Goal: Find specific page/section: Find specific page/section

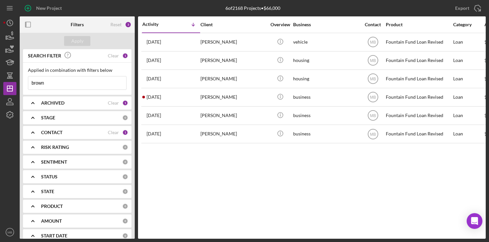
click at [89, 79] on input "brown" at bounding box center [77, 83] width 98 height 13
type input "b"
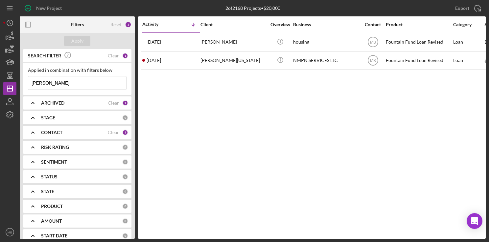
type input "[PERSON_NAME]"
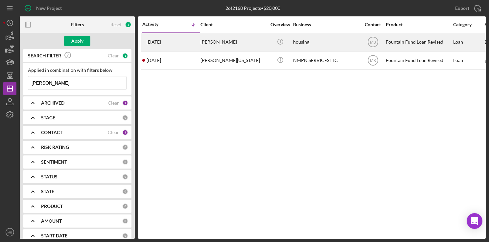
click at [180, 38] on div "[DATE] [PERSON_NAME]" at bounding box center [170, 41] width 57 height 17
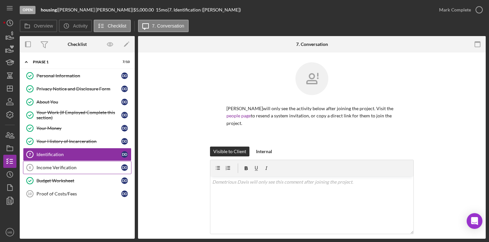
click at [75, 165] on div "Income Verification" at bounding box center [78, 167] width 85 height 5
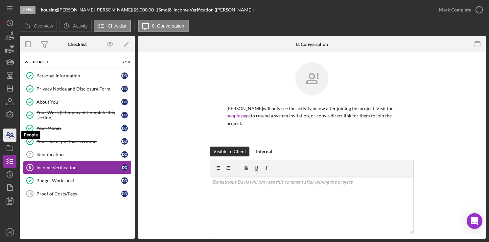
click at [10, 136] on icon "button" at bounding box center [10, 135] width 16 height 16
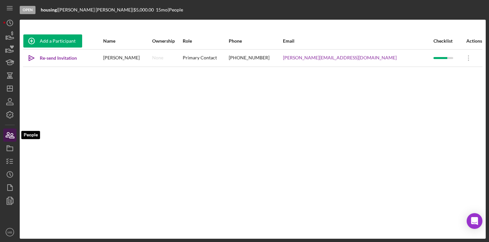
click at [10, 136] on icon "button" at bounding box center [10, 135] width 16 height 16
